Goal: Transaction & Acquisition: Purchase product/service

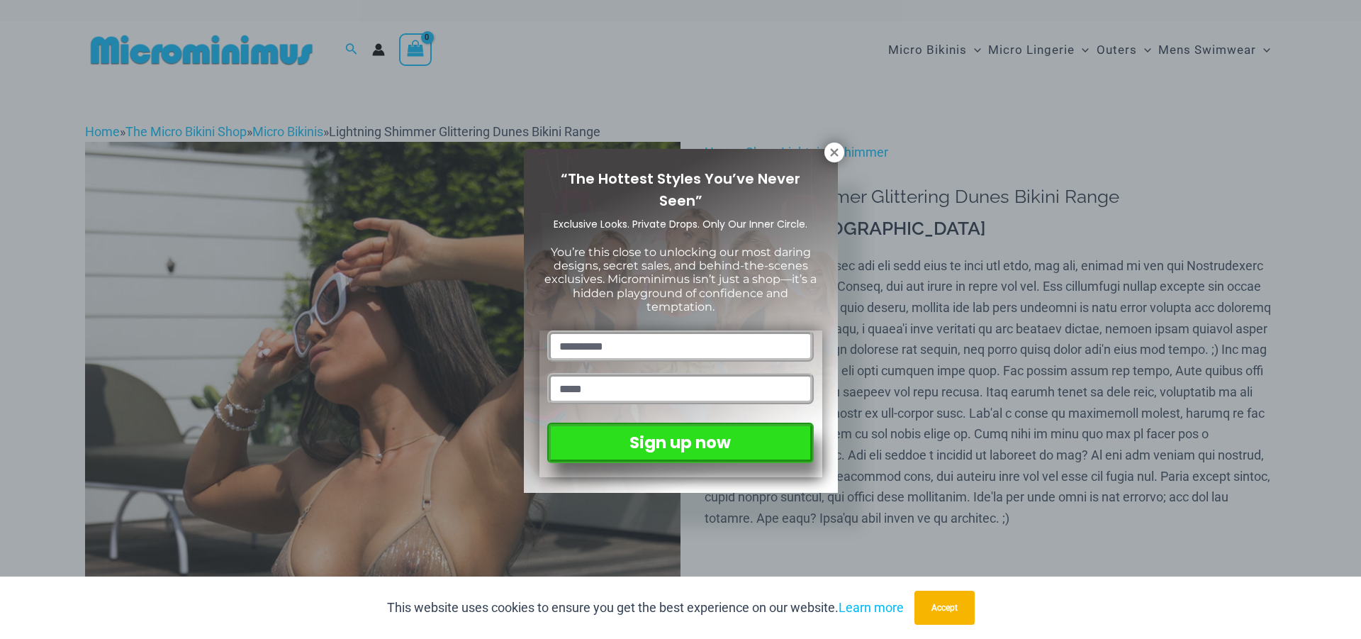
click at [824, 147] on div "“The Hottest Styles You’ve Never Seen” Exclusive Looks. Private Drops. Only Our…" at bounding box center [680, 319] width 1361 height 639
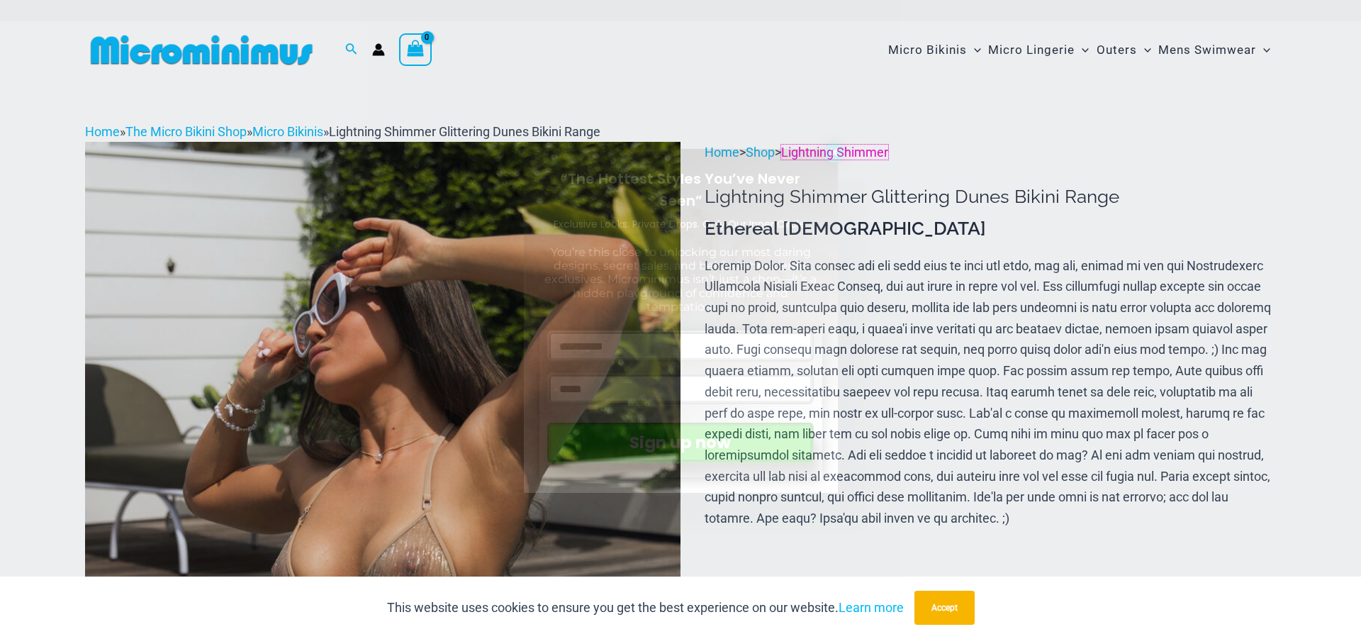
click at [836, 147] on link "Lightning Shimmer" at bounding box center [834, 152] width 107 height 15
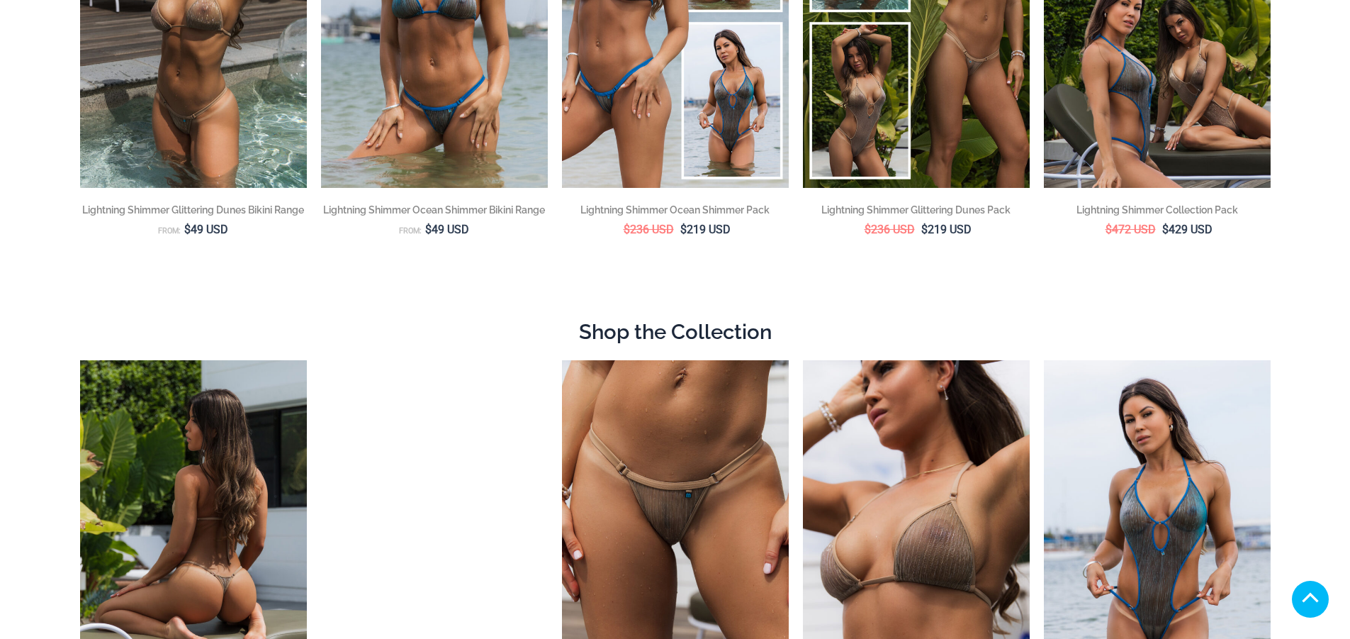
scroll to position [709, 0]
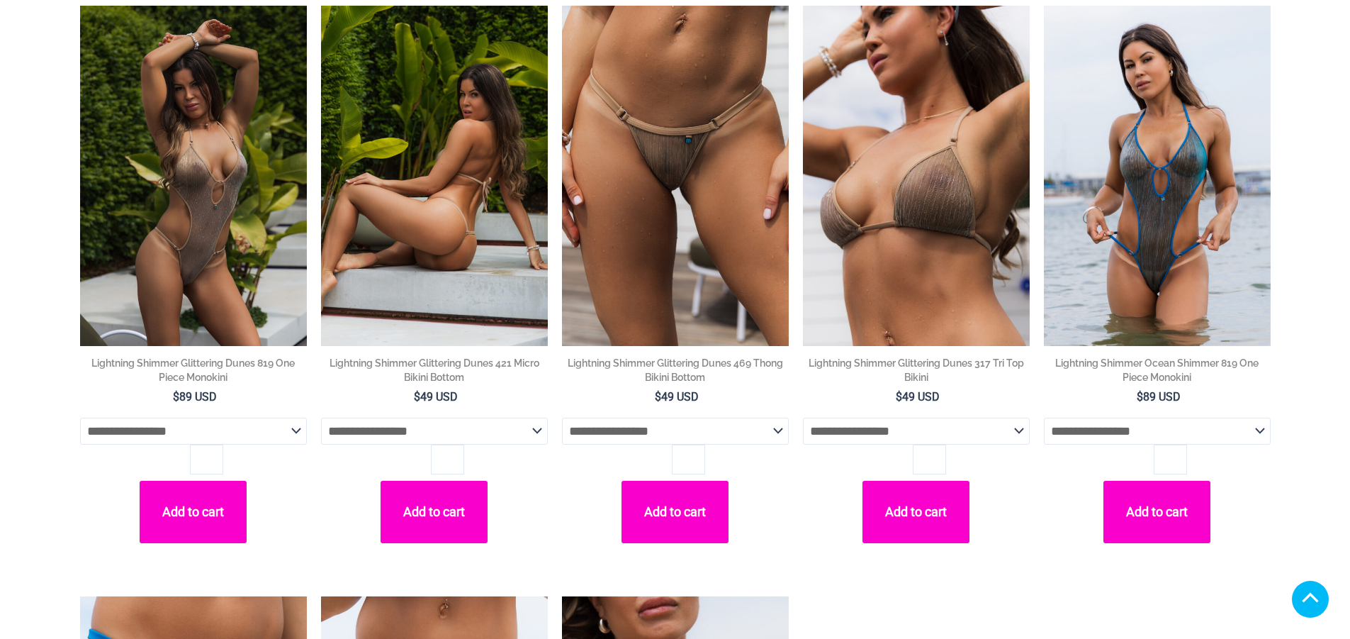
click at [403, 198] on img at bounding box center [434, 176] width 227 height 340
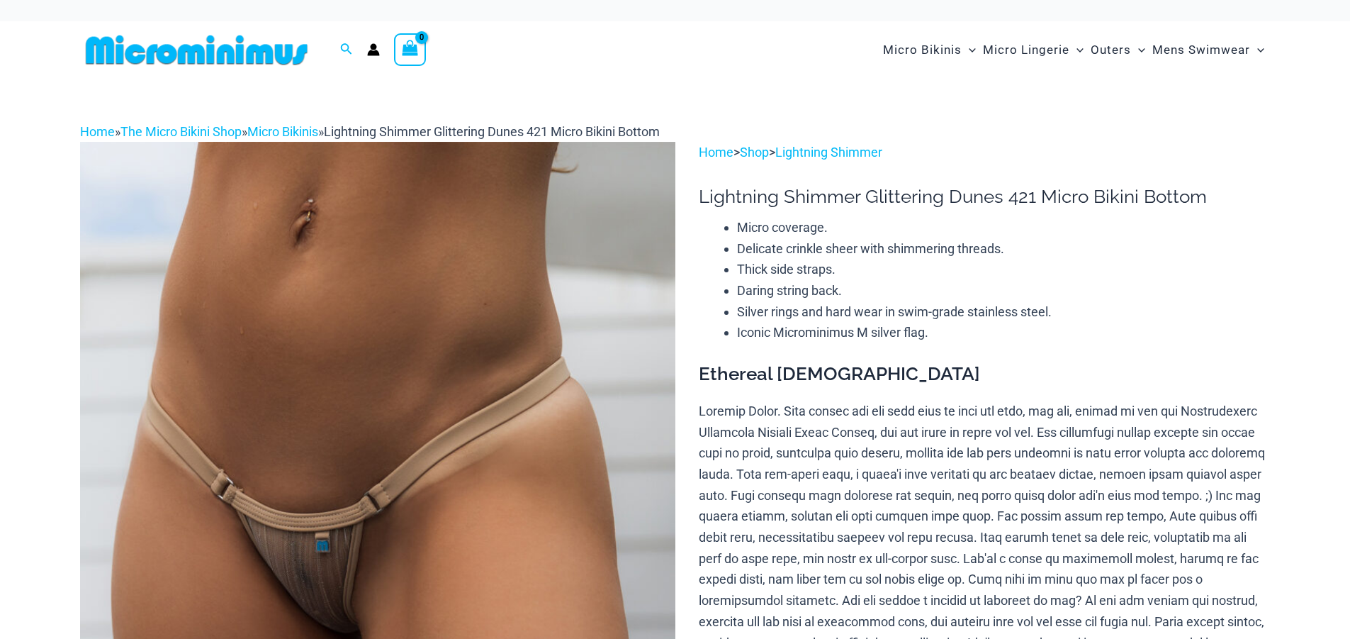
scroll to position [207, 0]
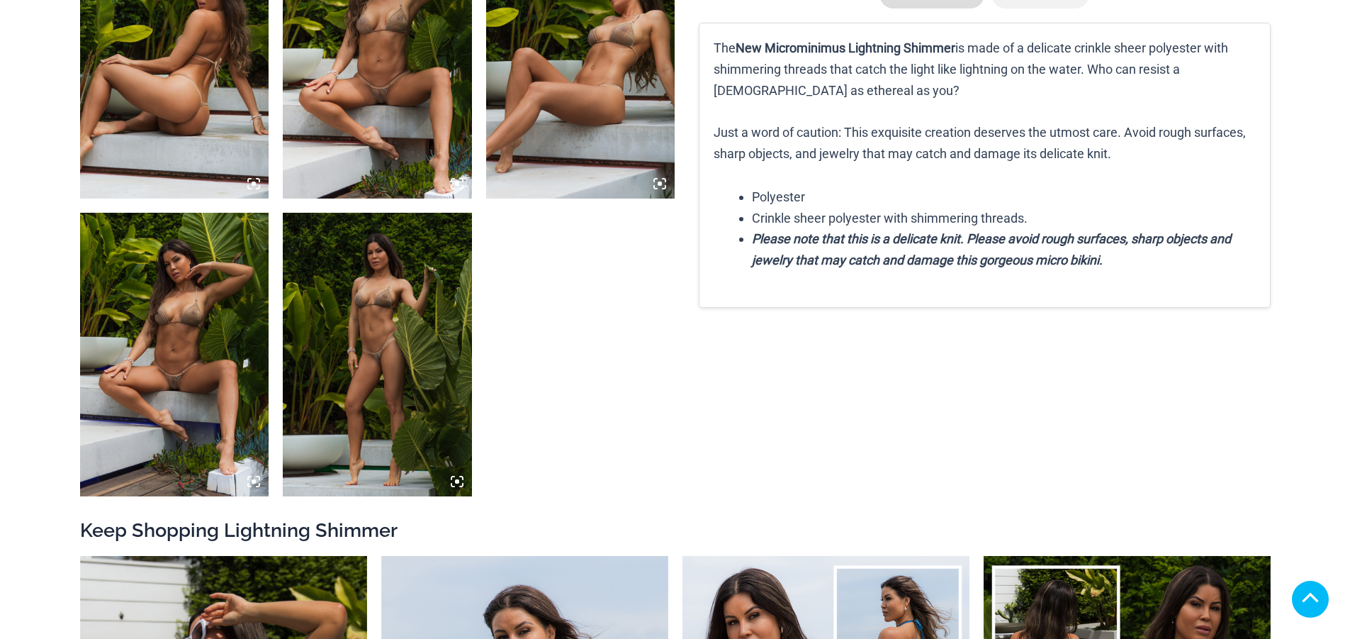
scroll to position [1133, 0]
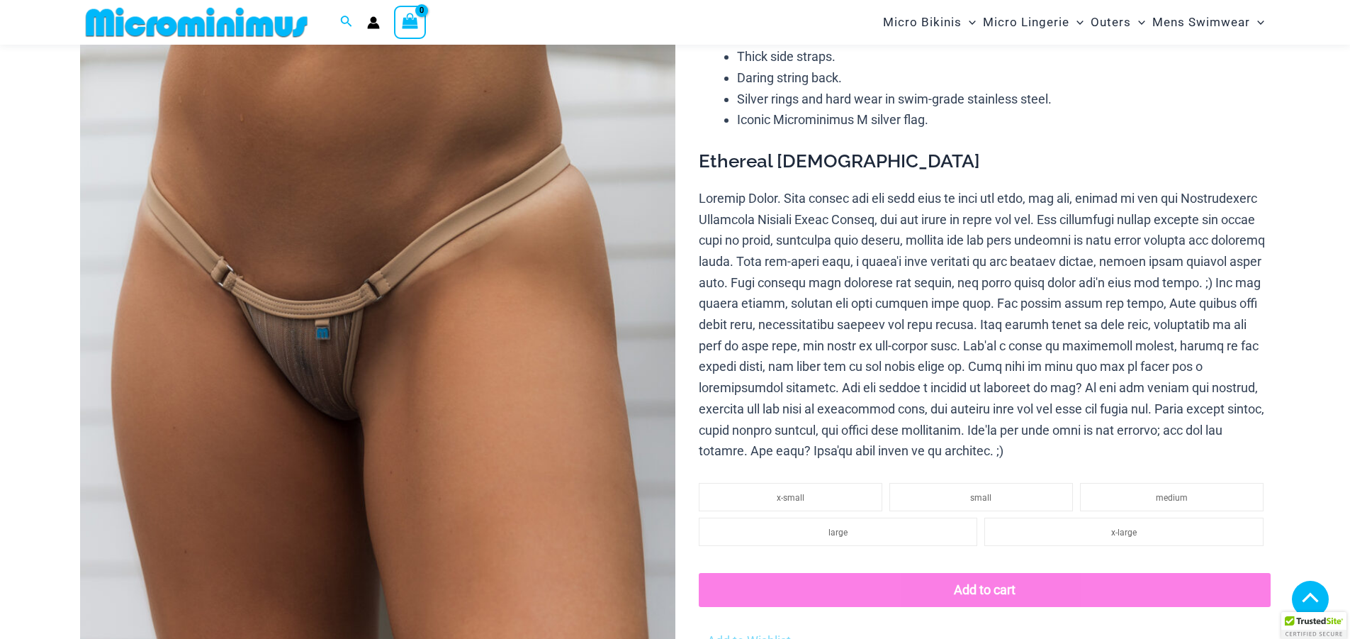
drag, startPoint x: 459, startPoint y: 391, endPoint x: 284, endPoint y: 14, distance: 416.0
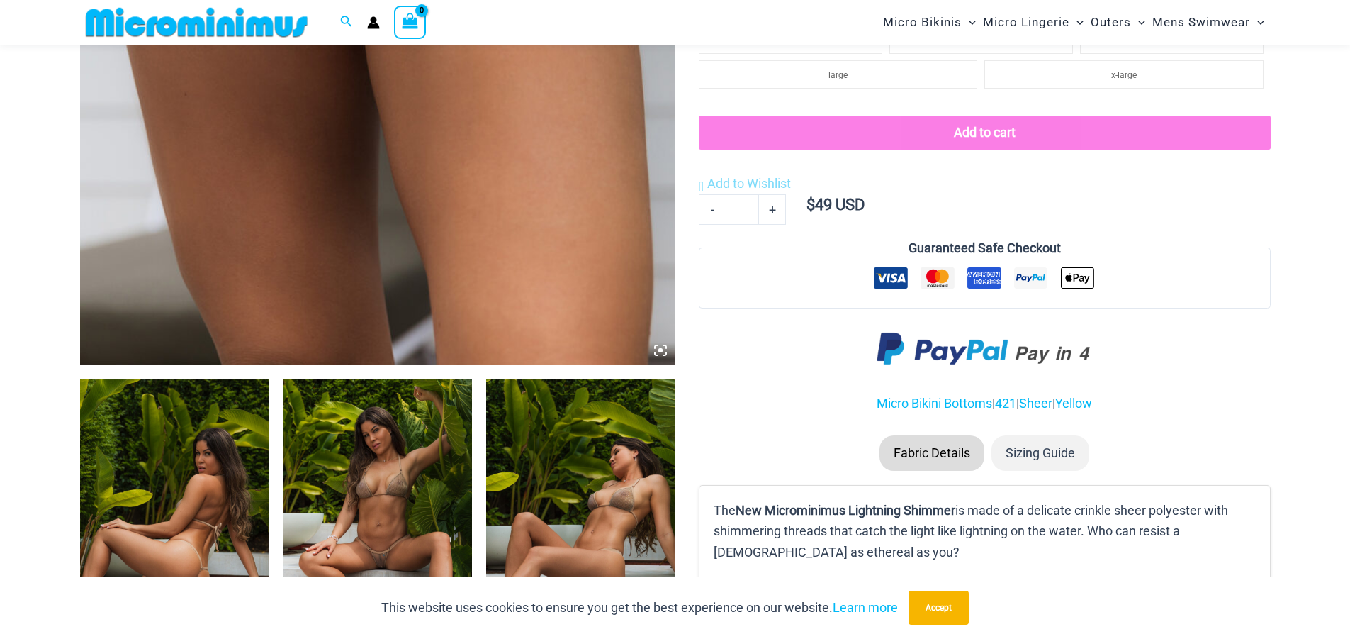
scroll to position [838, 0]
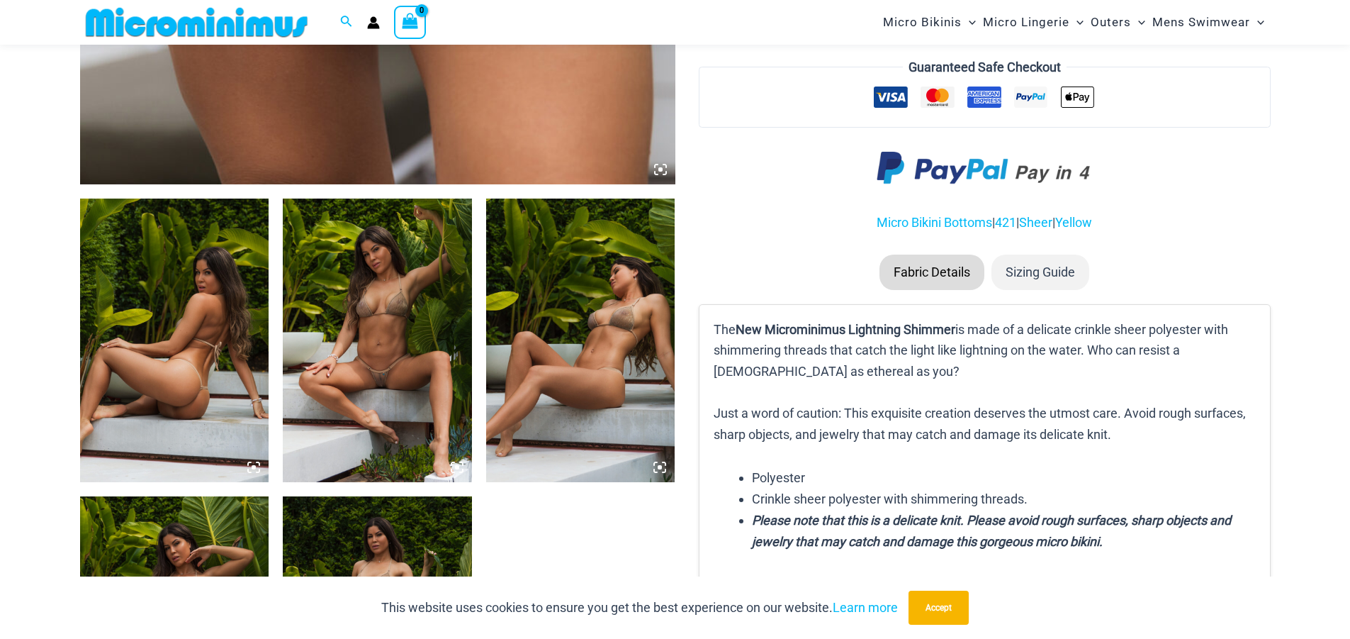
click at [417, 350] on img at bounding box center [377, 340] width 189 height 284
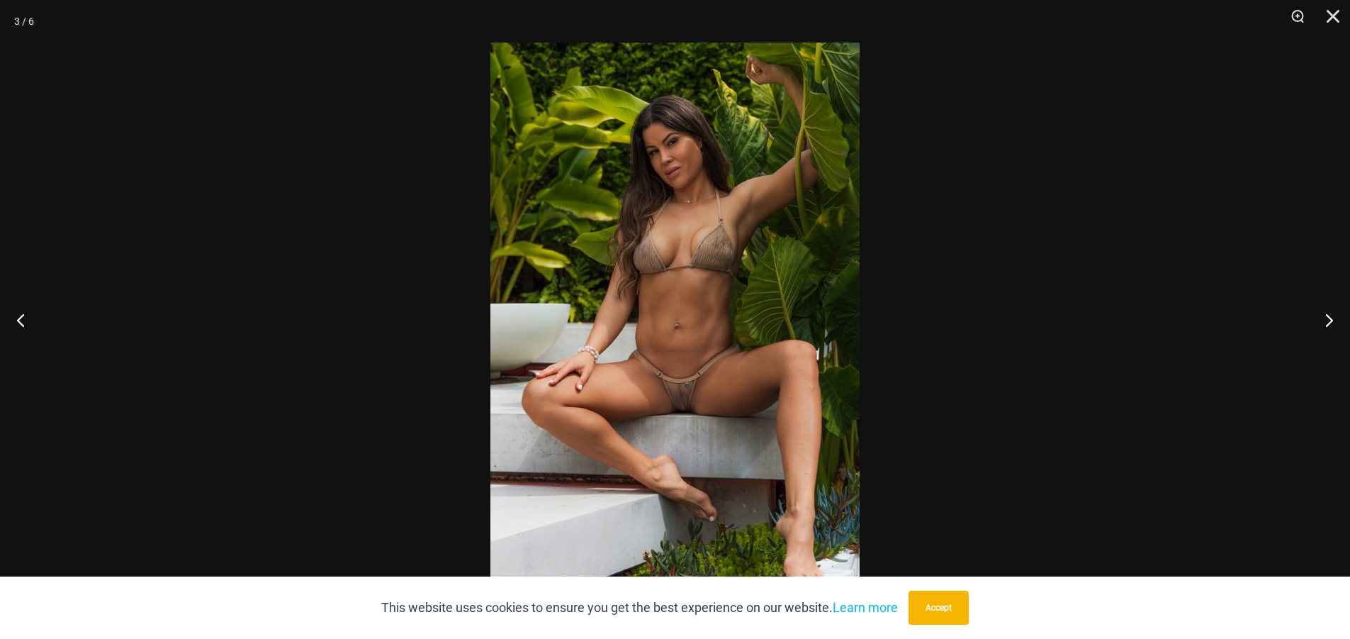
click at [390, 355] on div at bounding box center [675, 319] width 1350 height 639
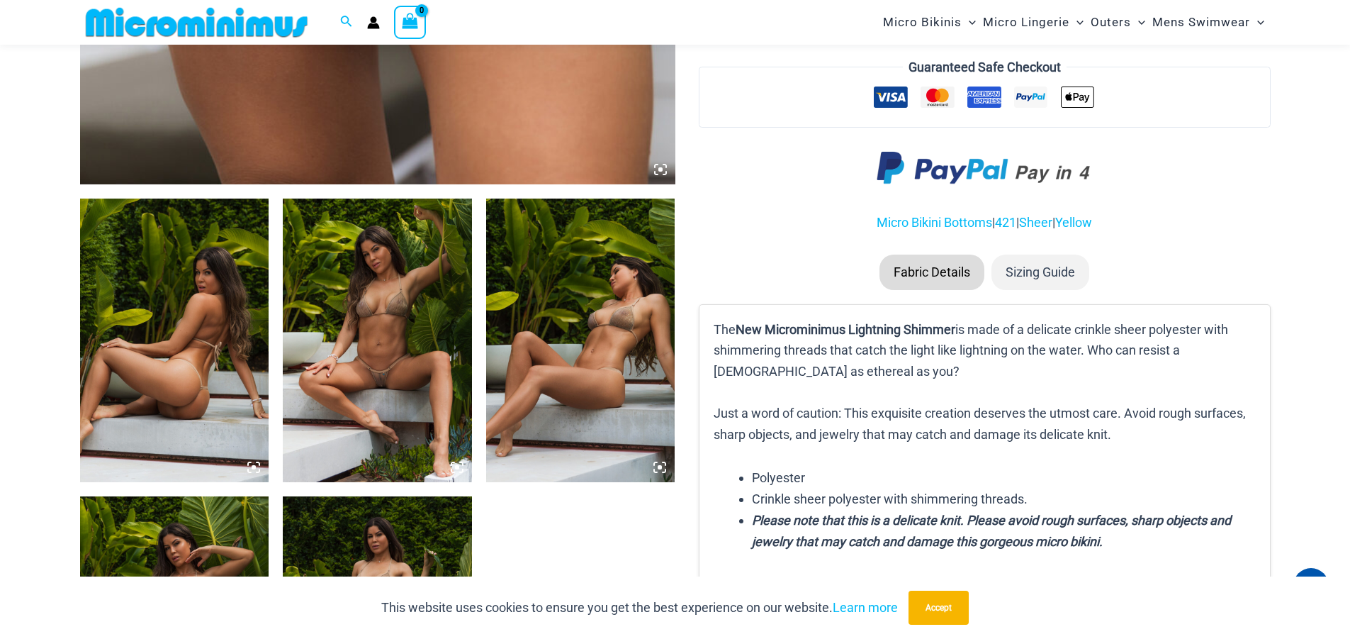
click at [460, 459] on img at bounding box center [377, 340] width 189 height 284
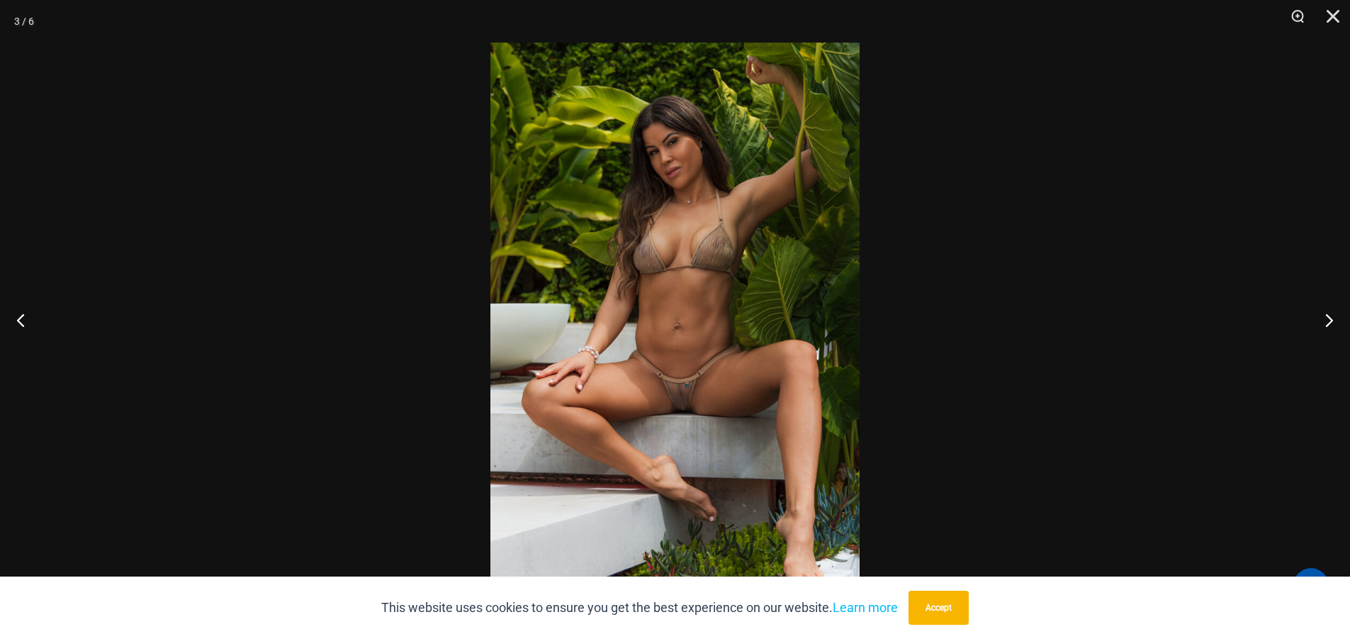
click at [460, 459] on div at bounding box center [675, 319] width 1350 height 639
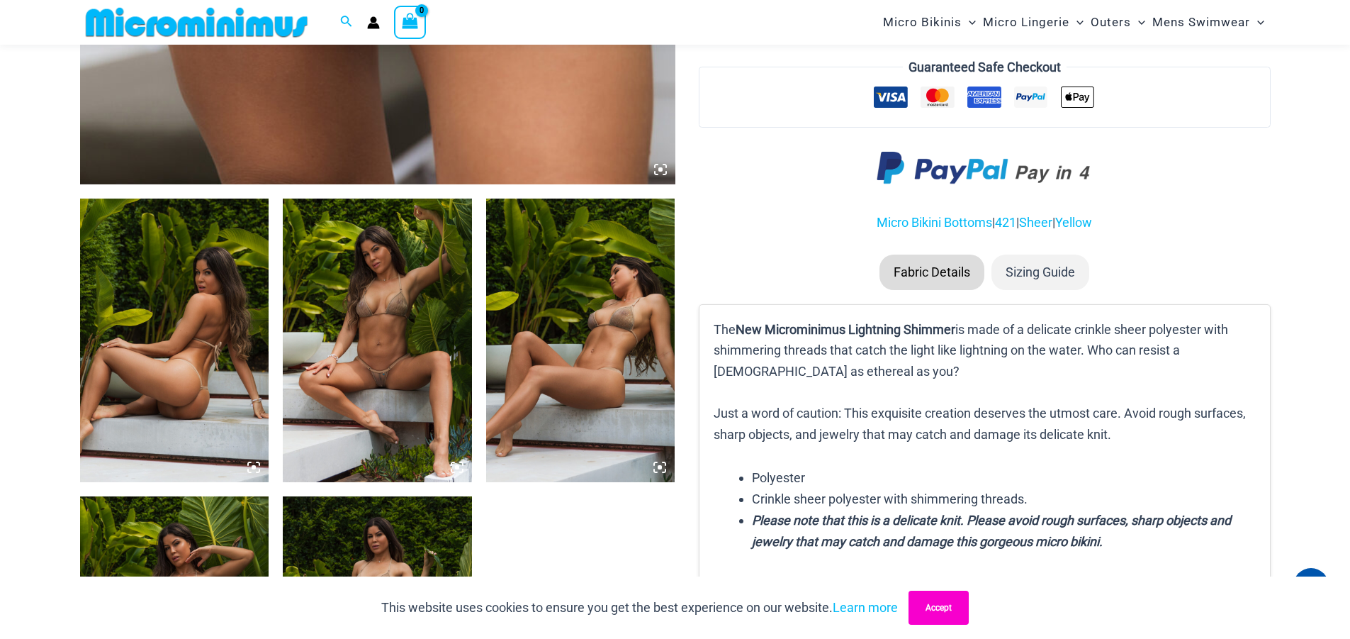
drag, startPoint x: 931, startPoint y: 613, endPoint x: 530, endPoint y: 421, distance: 444.8
click at [931, 614] on button "Accept" at bounding box center [939, 607] width 60 height 34
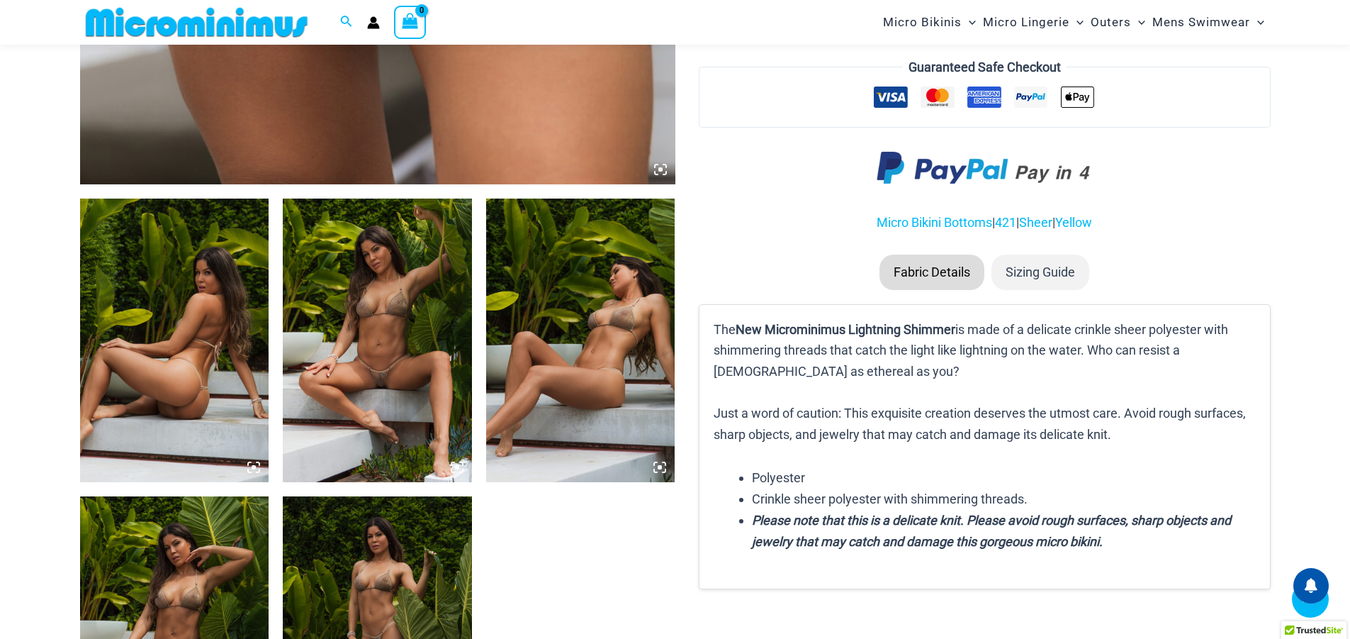
click at [459, 465] on icon at bounding box center [457, 467] width 13 height 13
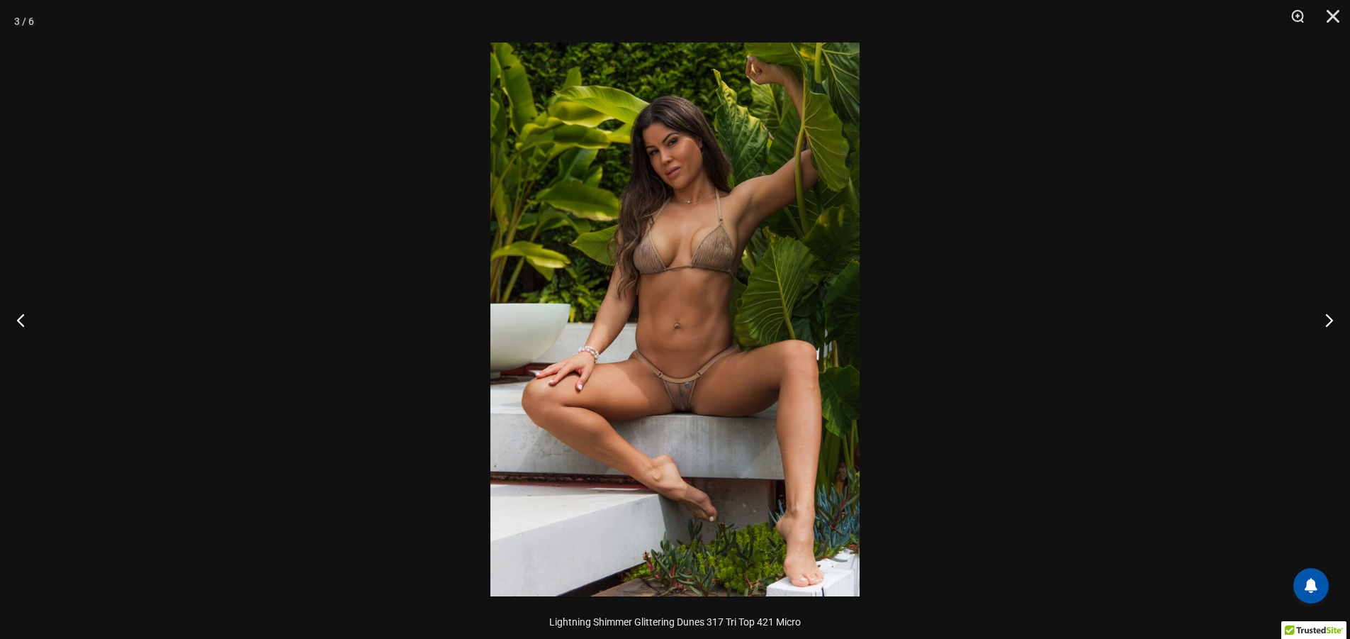
click at [678, 370] on img at bounding box center [674, 320] width 369 height 554
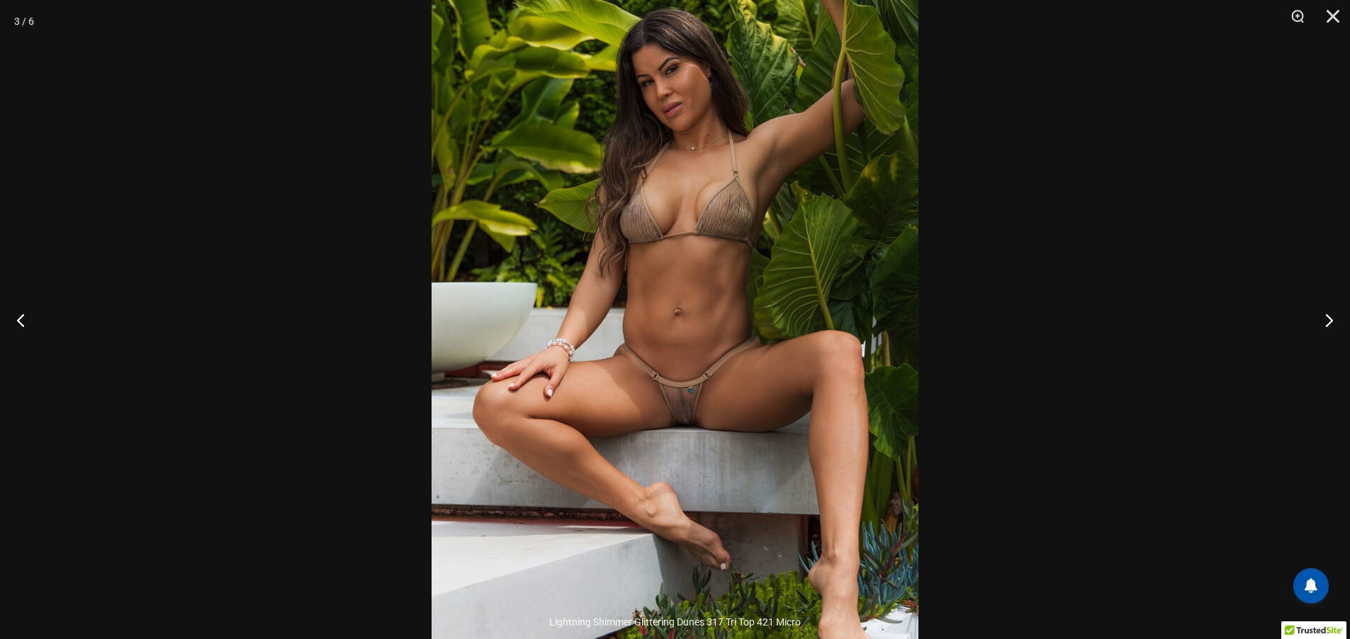
click at [677, 371] on img at bounding box center [675, 303] width 487 height 730
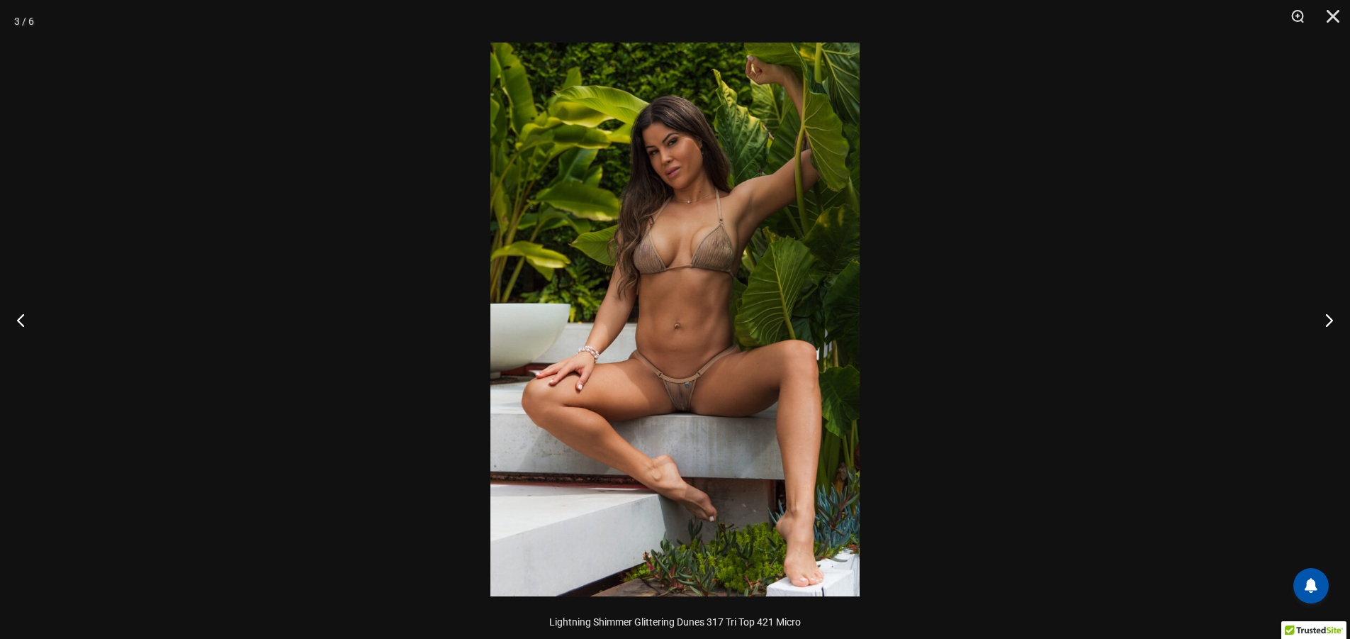
click at [677, 371] on img at bounding box center [674, 320] width 369 height 554
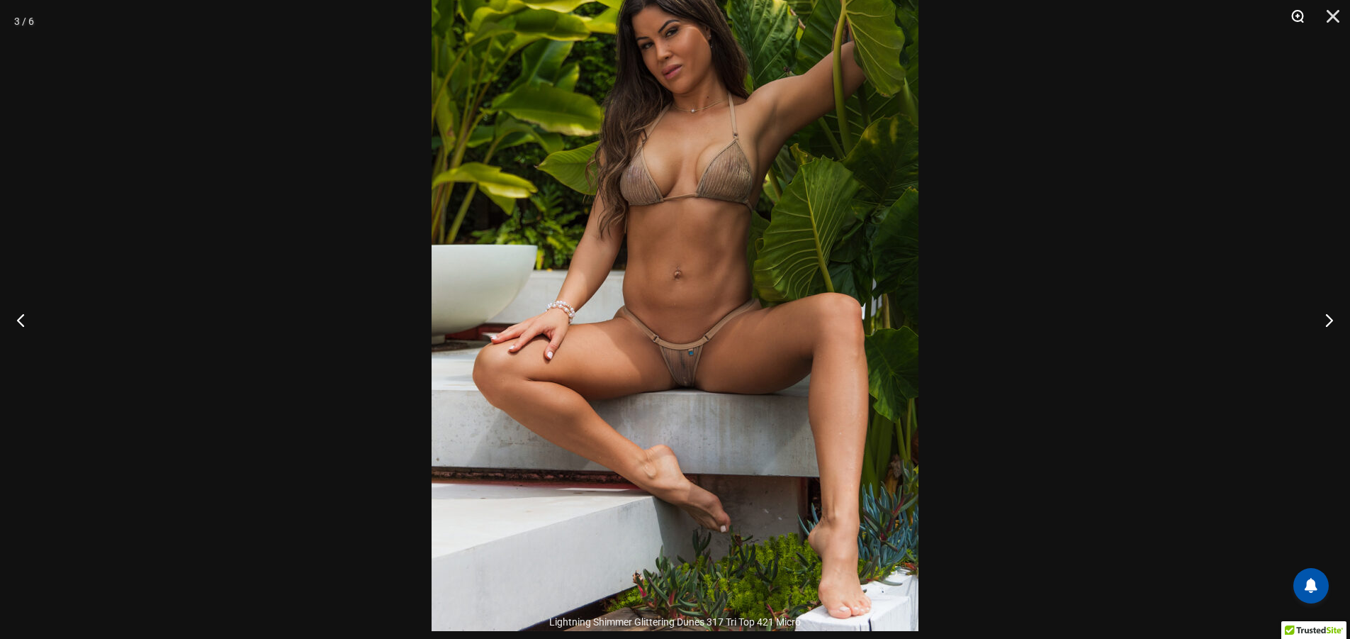
click at [1294, 11] on button "Zoom" at bounding box center [1292, 21] width 35 height 43
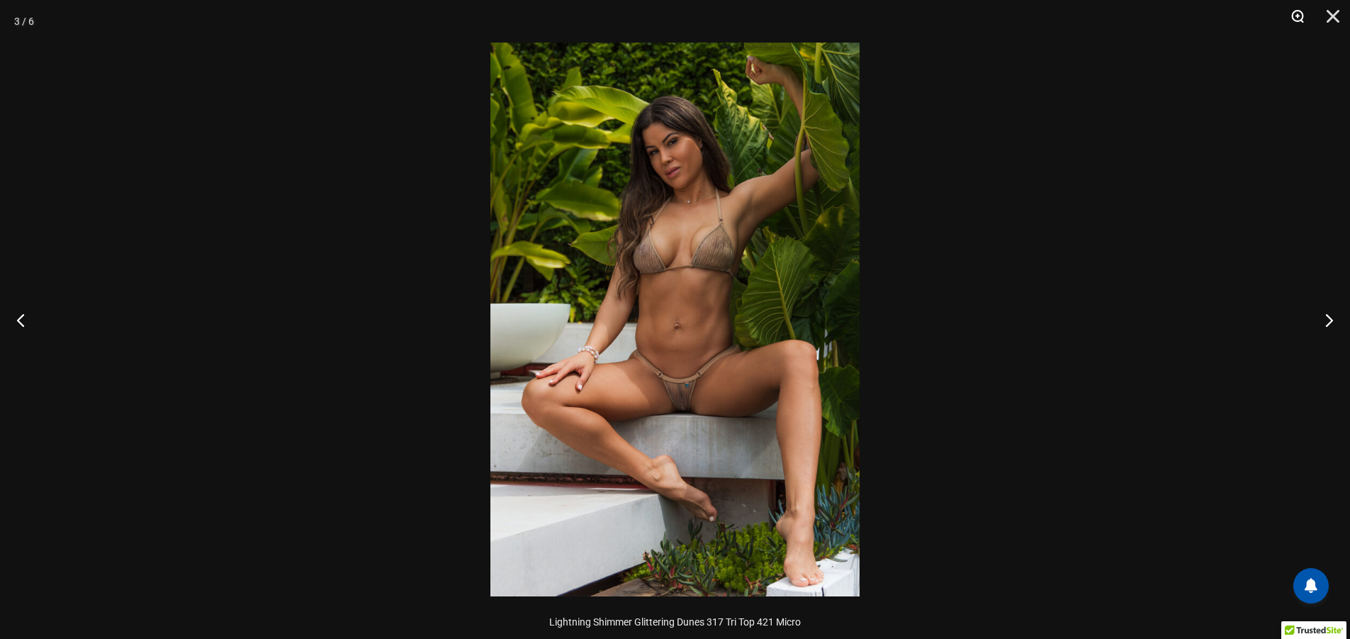
click at [1294, 11] on button "Zoom" at bounding box center [1292, 21] width 35 height 43
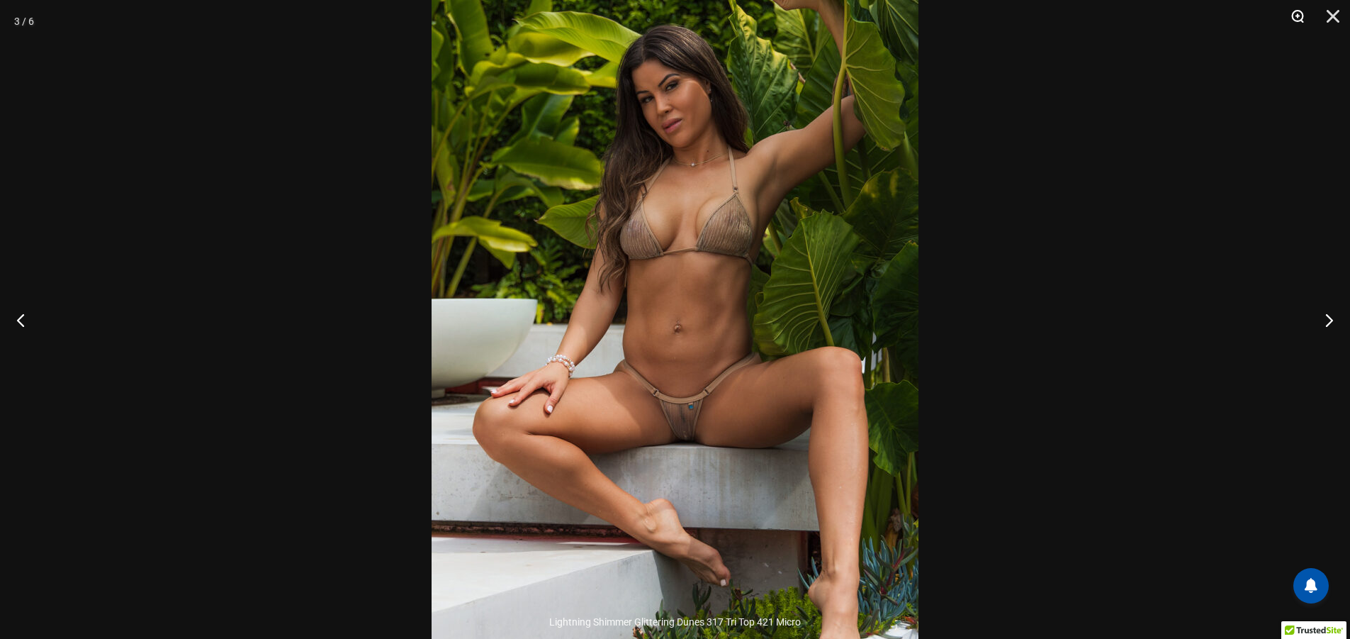
click at [1294, 11] on button "Zoom" at bounding box center [1292, 21] width 35 height 43
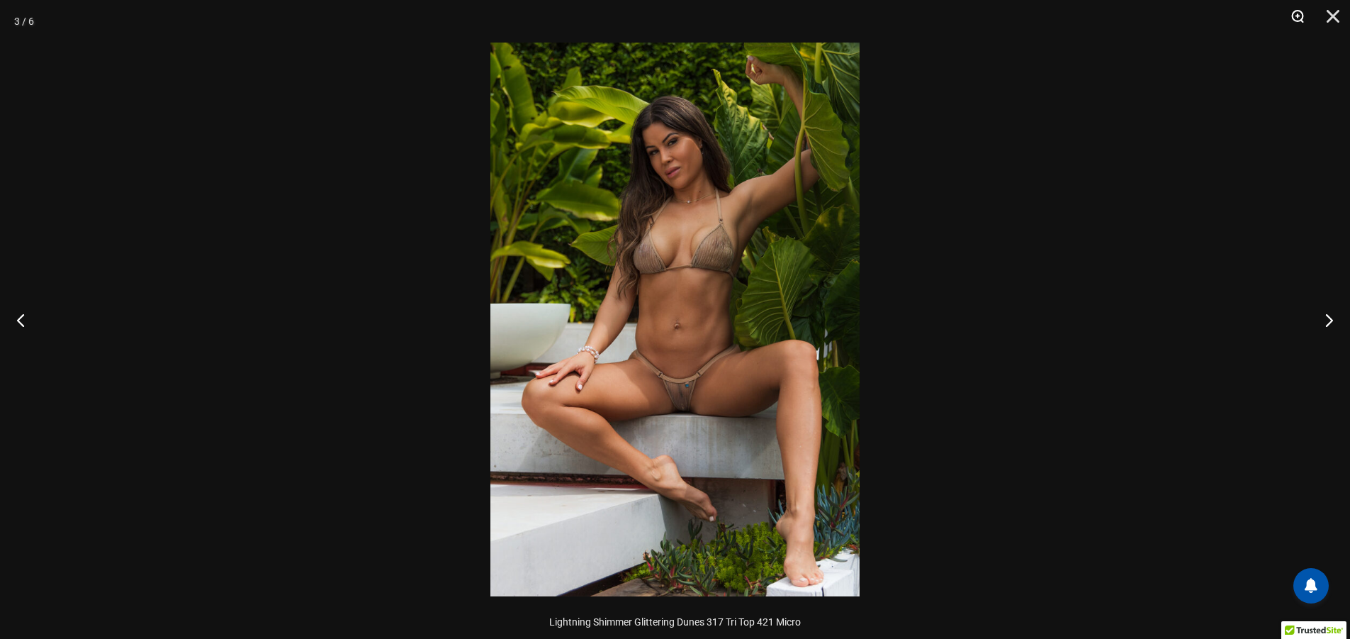
click at [1294, 11] on button "Zoom" at bounding box center [1292, 21] width 35 height 43
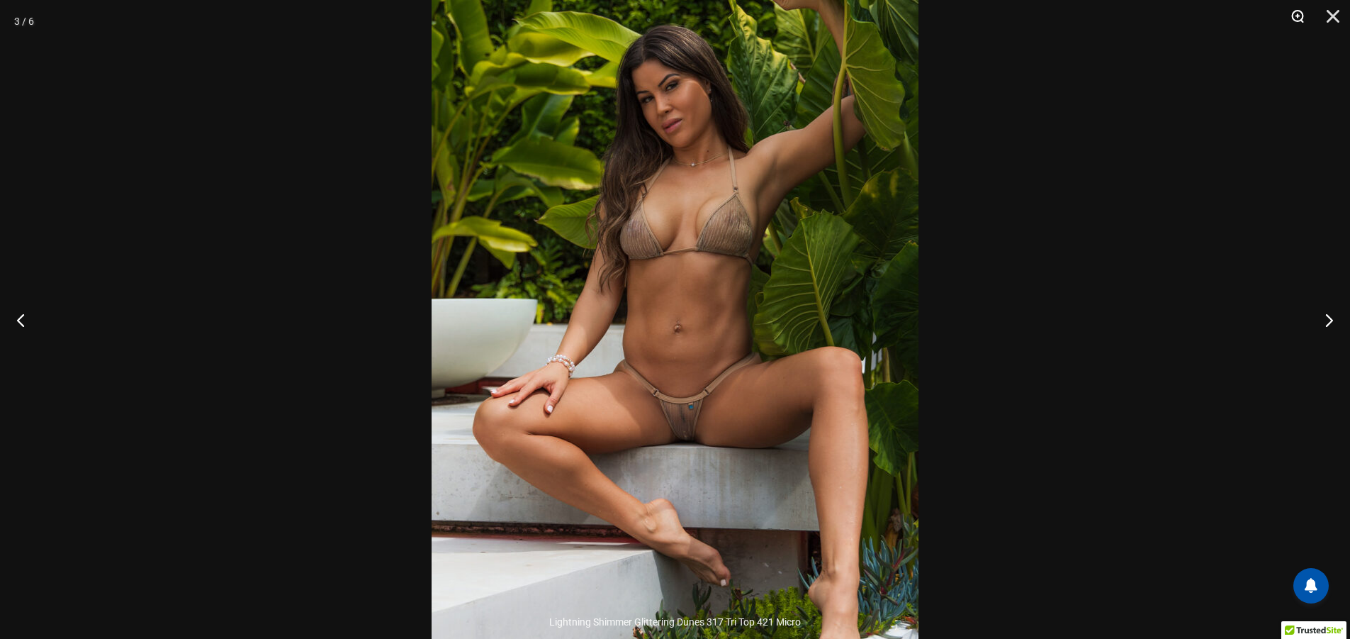
click at [1294, 11] on button "Zoom" at bounding box center [1292, 21] width 35 height 43
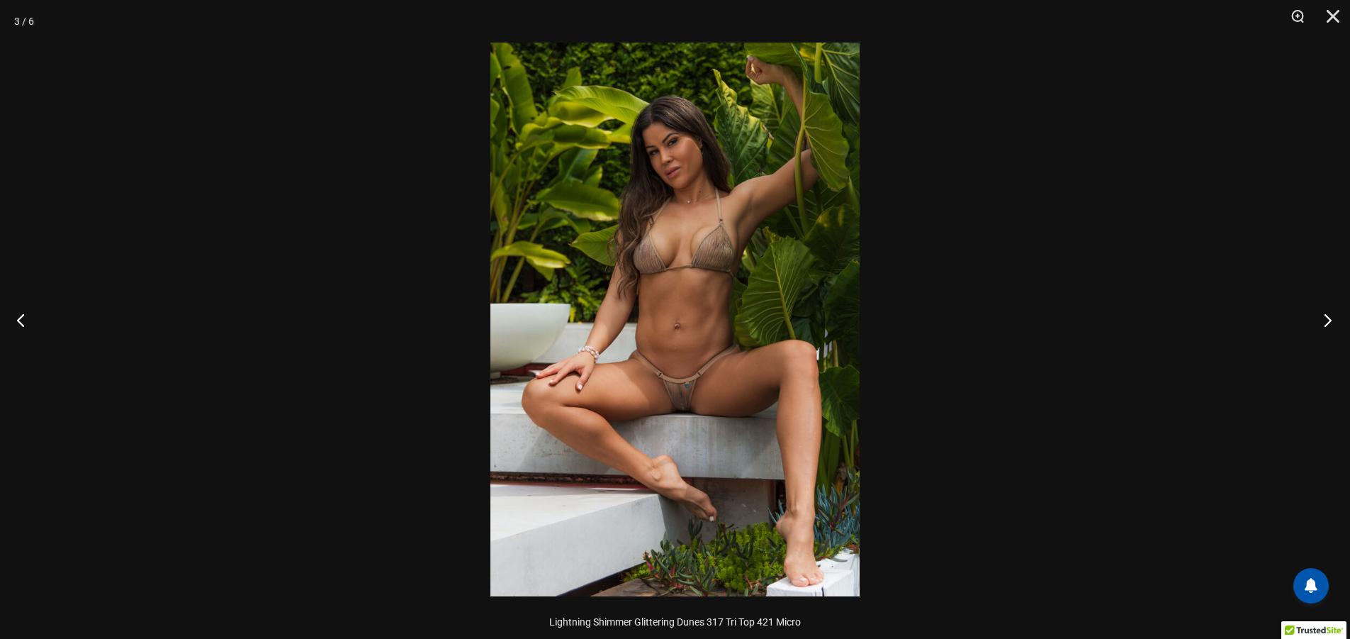
click at [1326, 316] on button "Next" at bounding box center [1323, 319] width 53 height 71
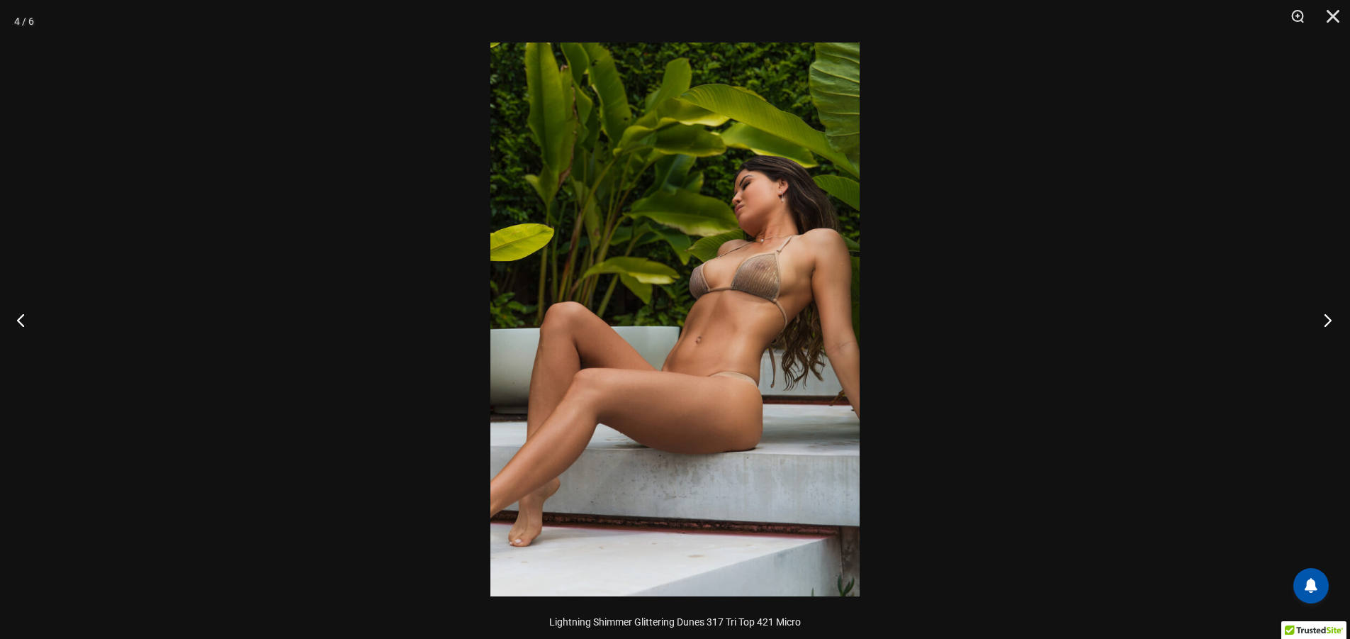
click at [1326, 316] on button "Next" at bounding box center [1323, 319] width 53 height 71
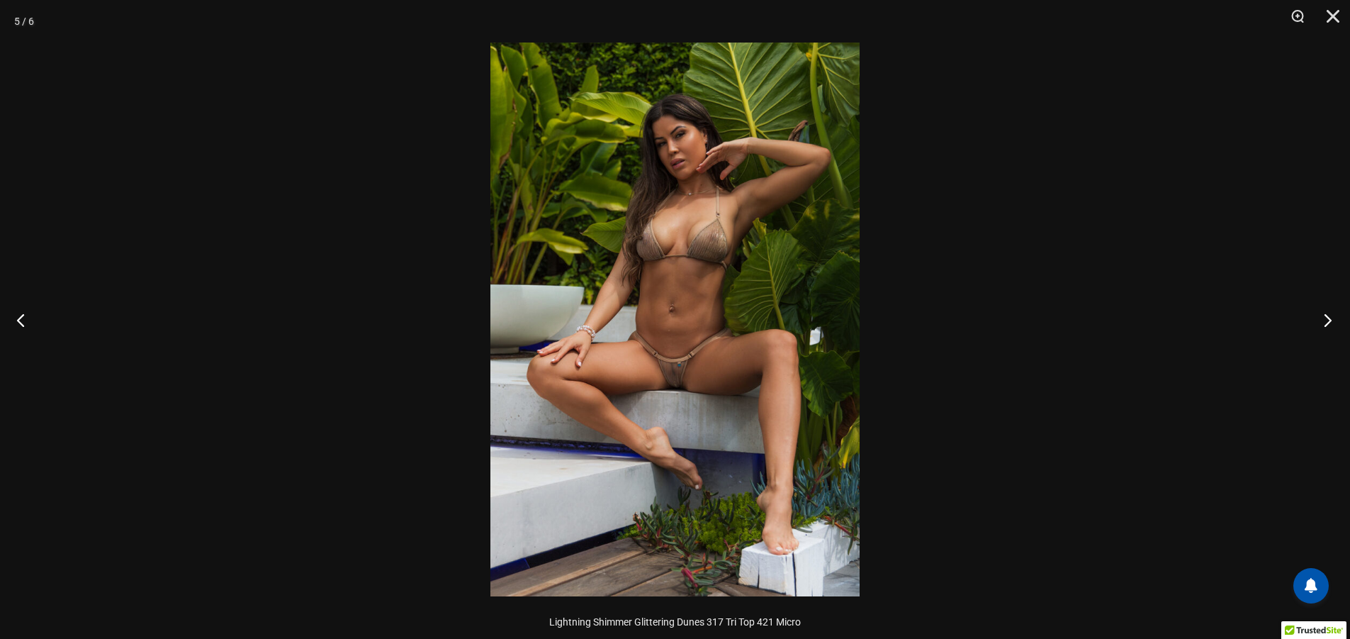
click at [1326, 316] on button "Next" at bounding box center [1323, 319] width 53 height 71
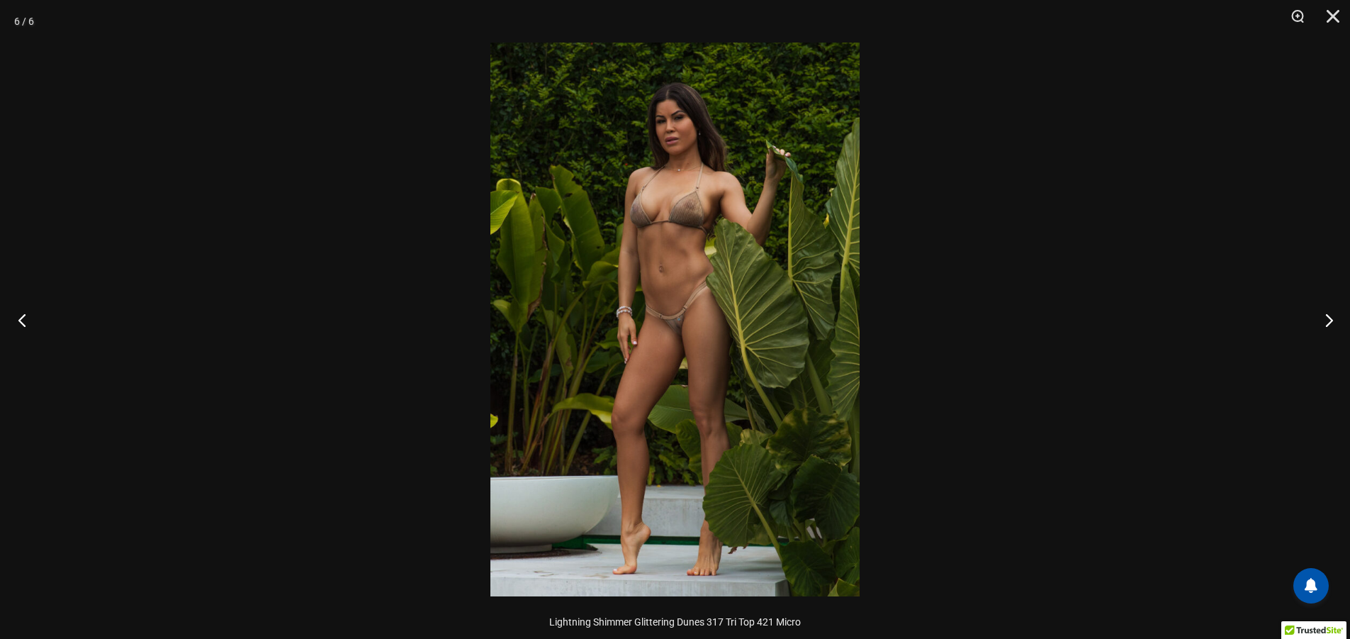
click at [2, 317] on button "Previous" at bounding box center [26, 319] width 53 height 71
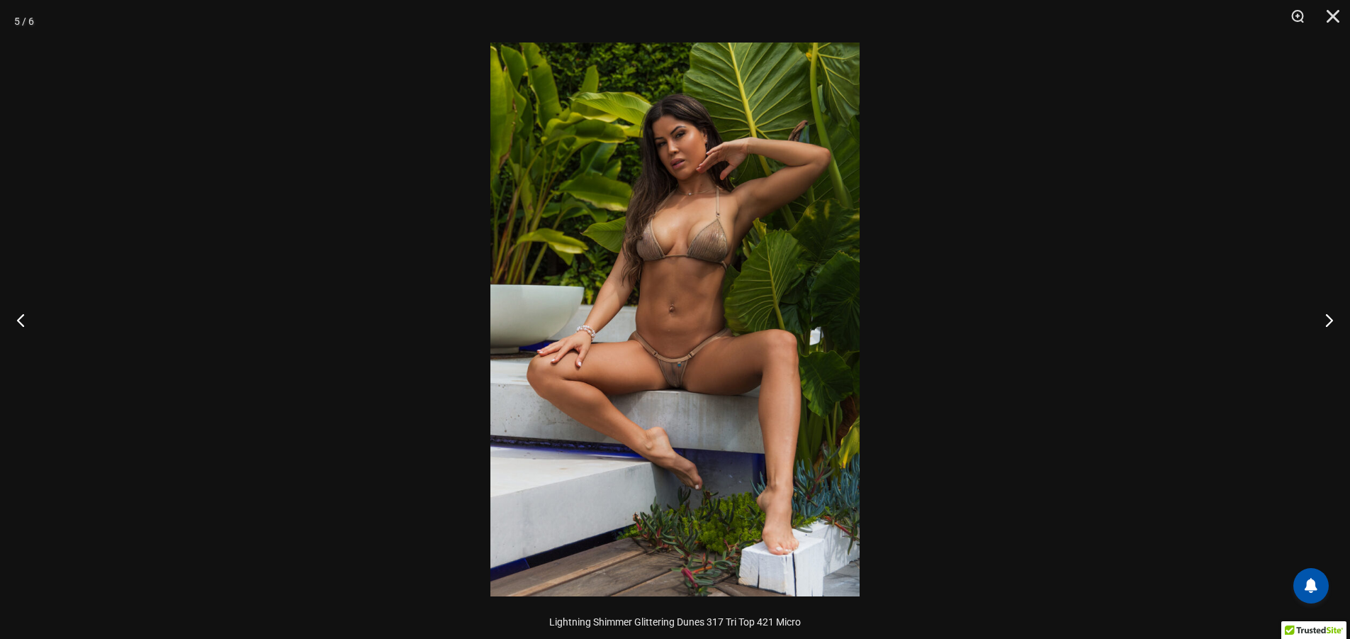
click at [678, 346] on img at bounding box center [674, 320] width 369 height 554
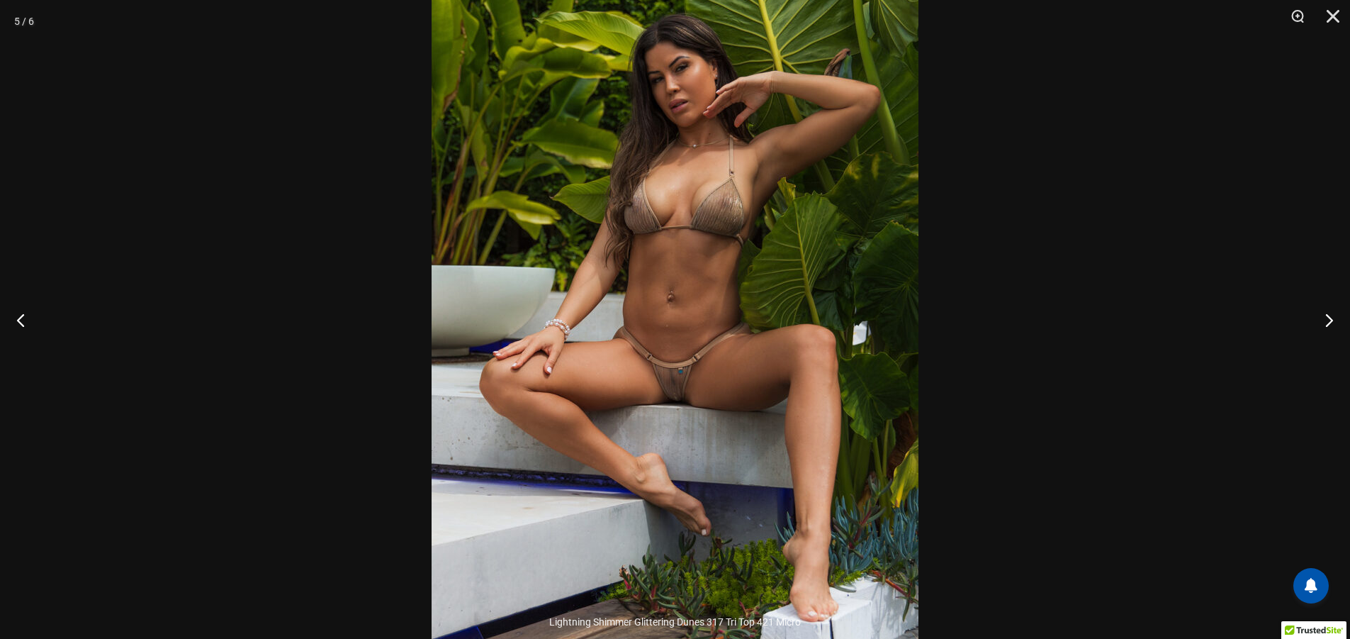
click at [678, 346] on img at bounding box center [675, 311] width 487 height 730
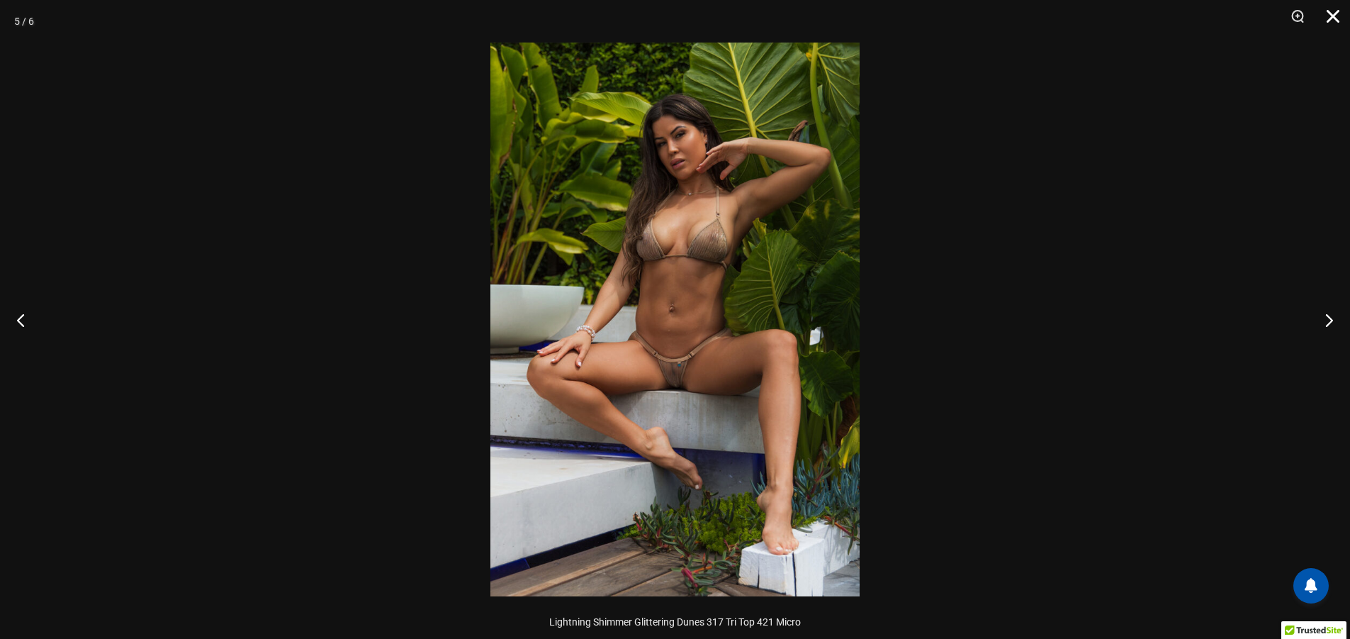
click at [1328, 19] on button "Close" at bounding box center [1328, 21] width 35 height 43
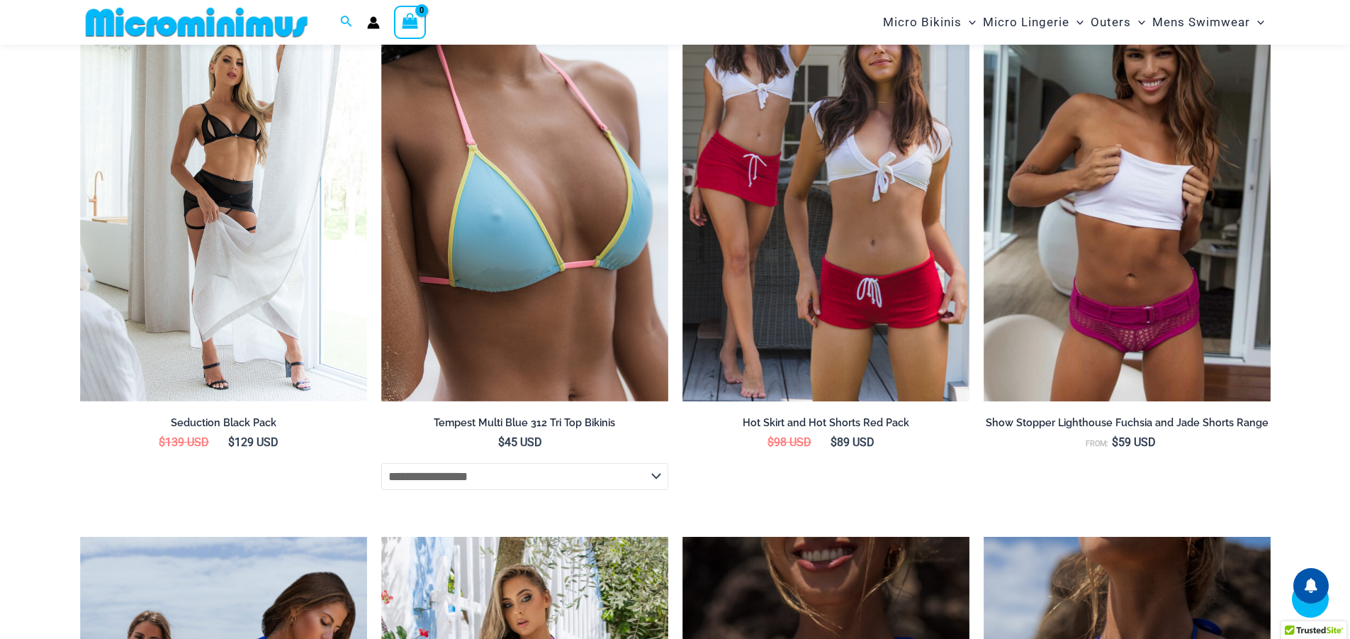
scroll to position [3815, 0]
